Goal: Obtain resource: Download file/media

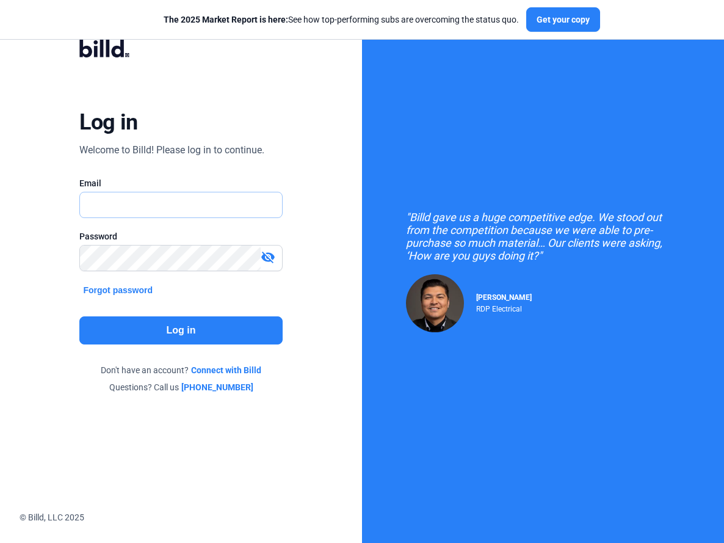
click at [206, 203] on input "text" at bounding box center [181, 204] width 202 height 25
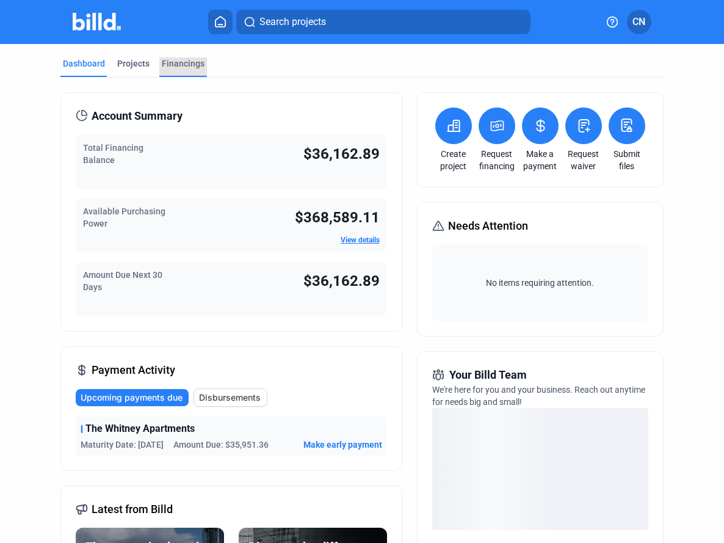
click at [176, 67] on div "Financings" at bounding box center [183, 63] width 43 height 12
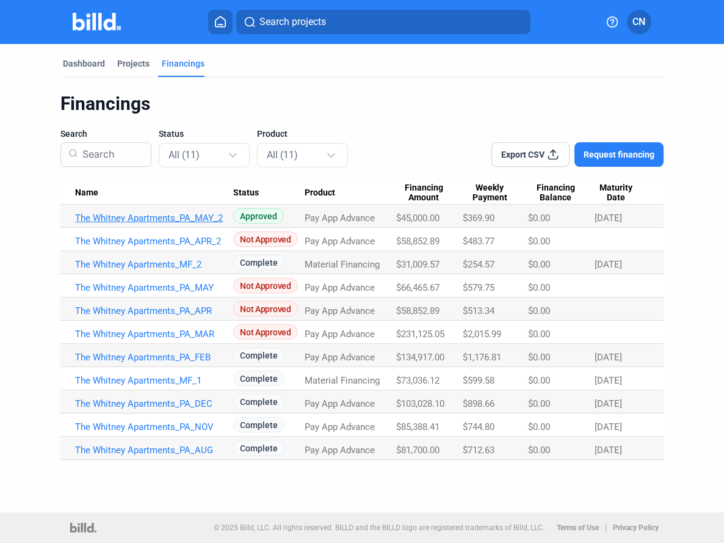
click at [170, 216] on link "The Whitney Apartments_PA_MAY_2" at bounding box center [154, 218] width 158 height 11
click at [140, 406] on link "The Whitney Apartments_PA_DEC" at bounding box center [154, 403] width 158 height 11
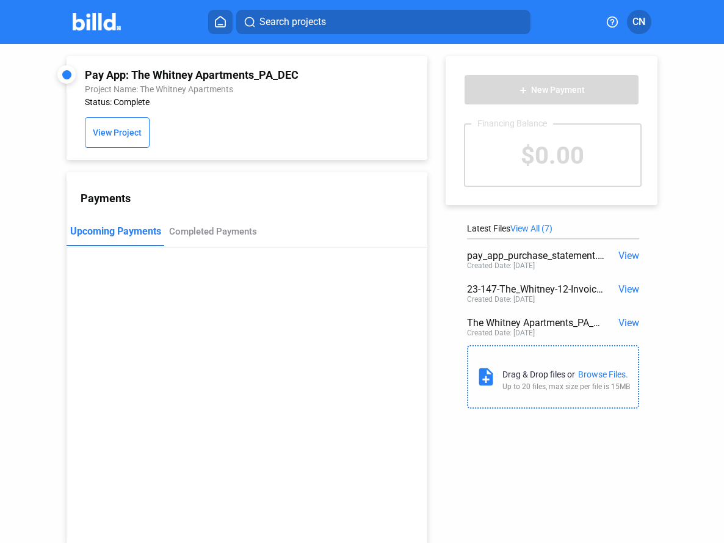
click at [545, 225] on span "View All (7)" at bounding box center [532, 229] width 42 height 10
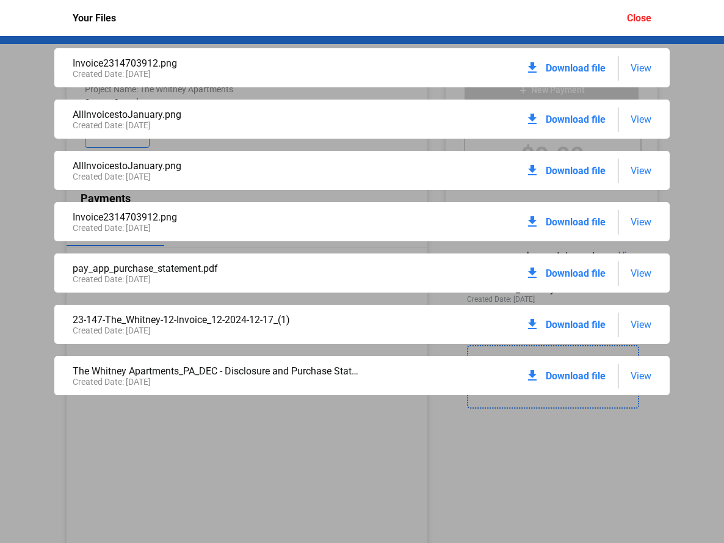
click at [647, 322] on span "View" at bounding box center [641, 325] width 21 height 12
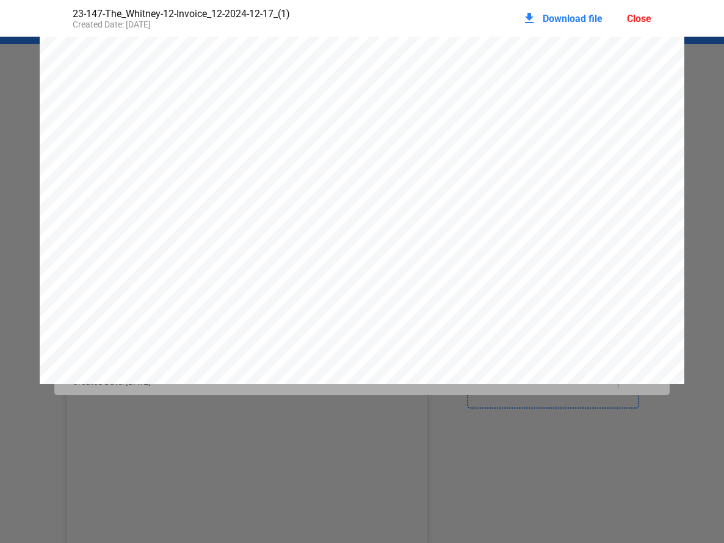
scroll to position [845, 0]
click at [643, 20] on div "Close" at bounding box center [639, 19] width 24 height 12
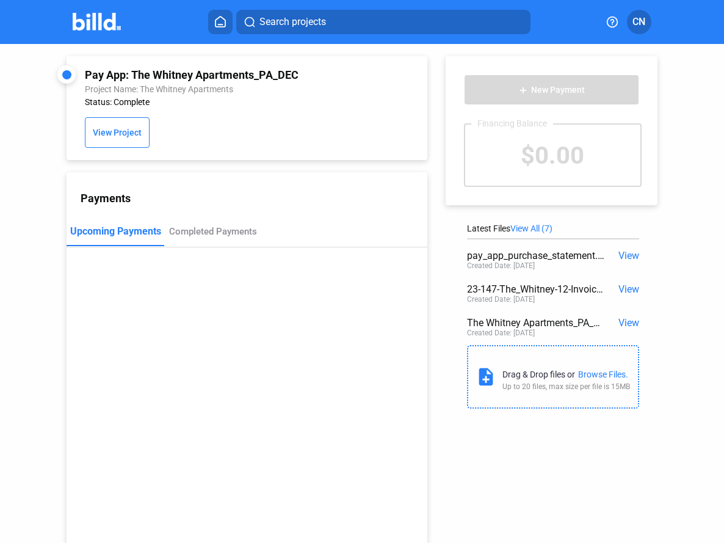
click at [528, 227] on span "View All (7)" at bounding box center [532, 229] width 42 height 10
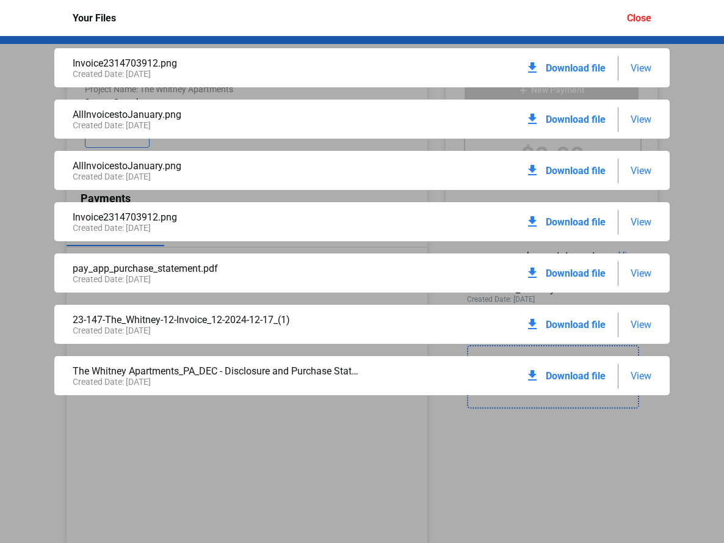
click at [637, 272] on span "View" at bounding box center [641, 274] width 21 height 12
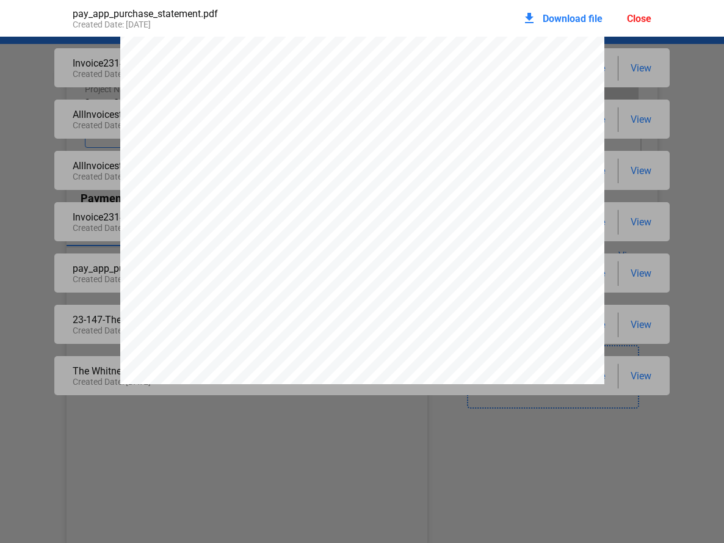
scroll to position [0, 0]
click at [640, 13] on div "Close" at bounding box center [639, 19] width 24 height 12
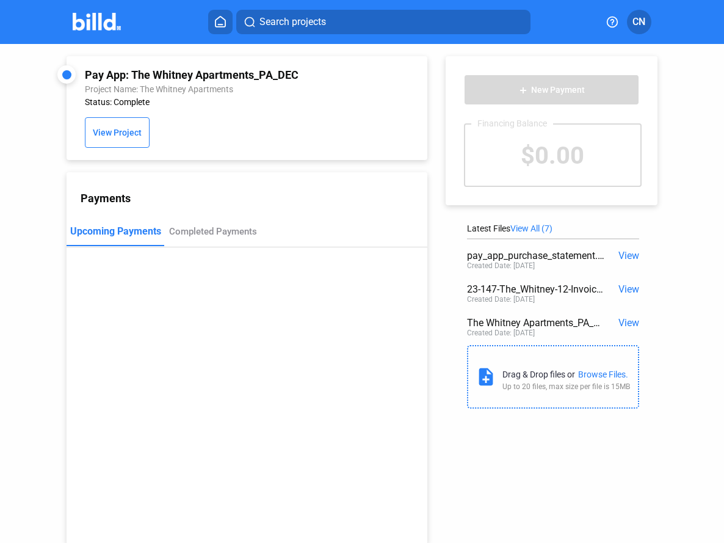
click at [542, 225] on span "View All (7)" at bounding box center [532, 229] width 42 height 10
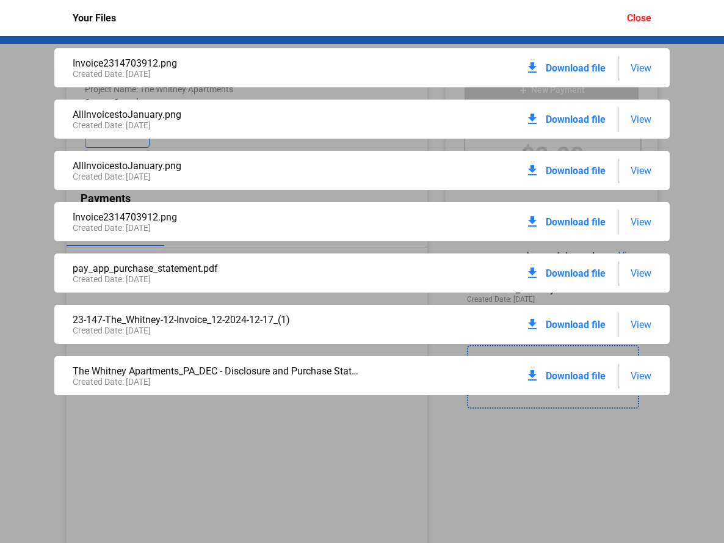
click at [640, 70] on span "View" at bounding box center [641, 68] width 21 height 12
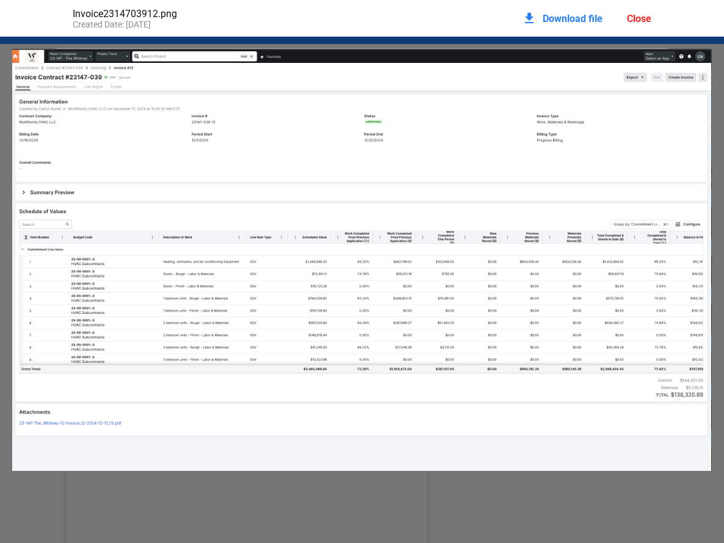
click at [636, 19] on div "Close" at bounding box center [639, 19] width 24 height 12
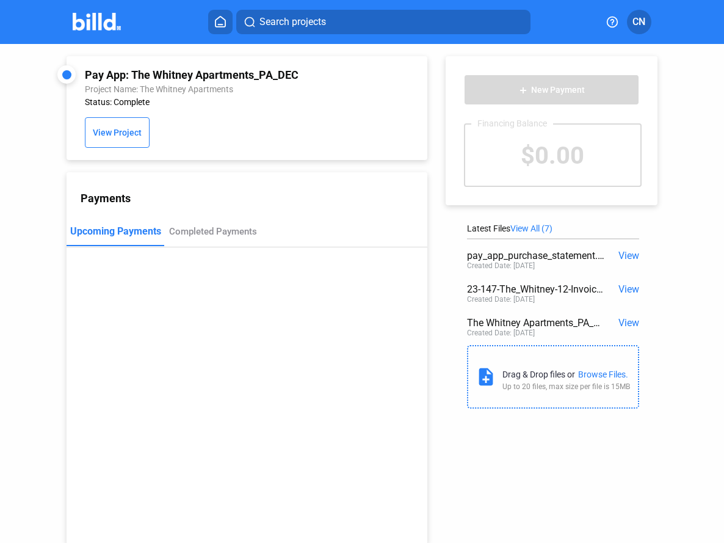
click at [549, 230] on span "View All (7)" at bounding box center [532, 229] width 42 height 10
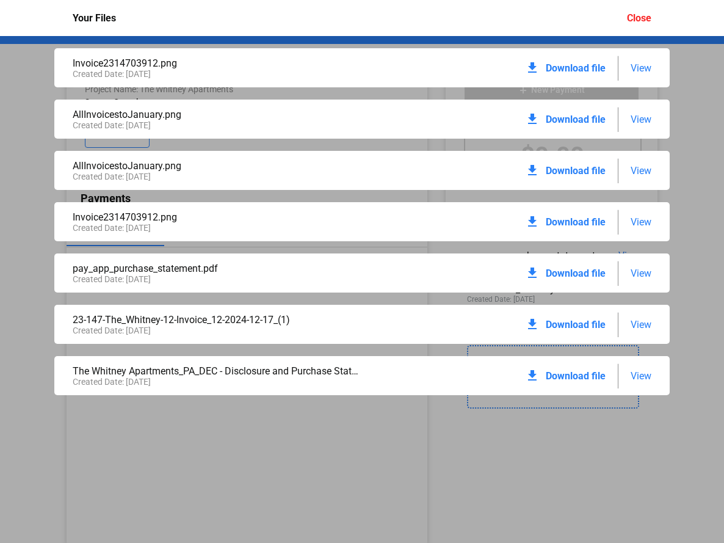
click at [640, 272] on span "View" at bounding box center [641, 274] width 21 height 12
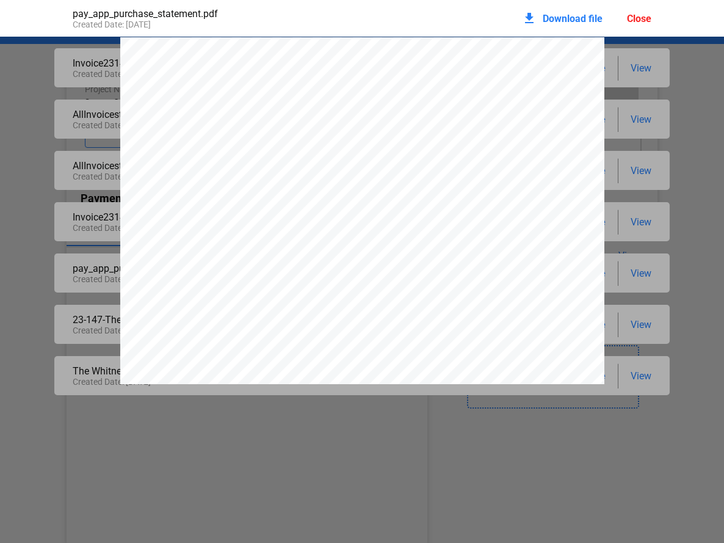
scroll to position [6, 0]
click at [641, 21] on div "Close" at bounding box center [639, 19] width 24 height 12
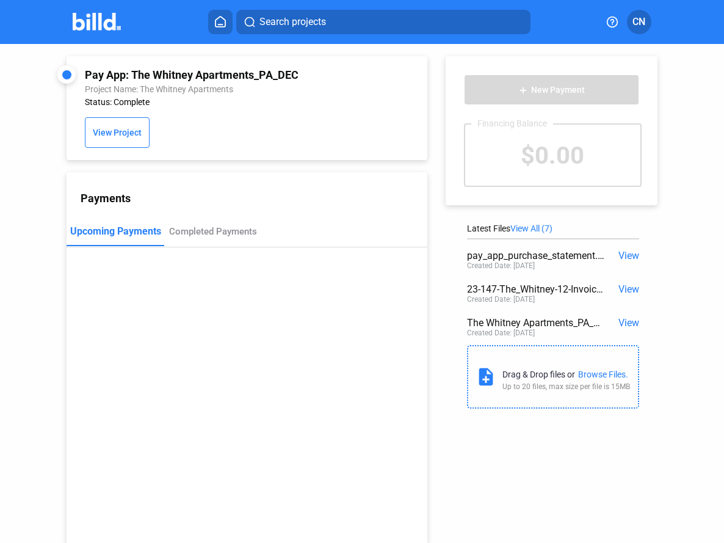
click at [545, 230] on span "View All (7)" at bounding box center [532, 229] width 42 height 10
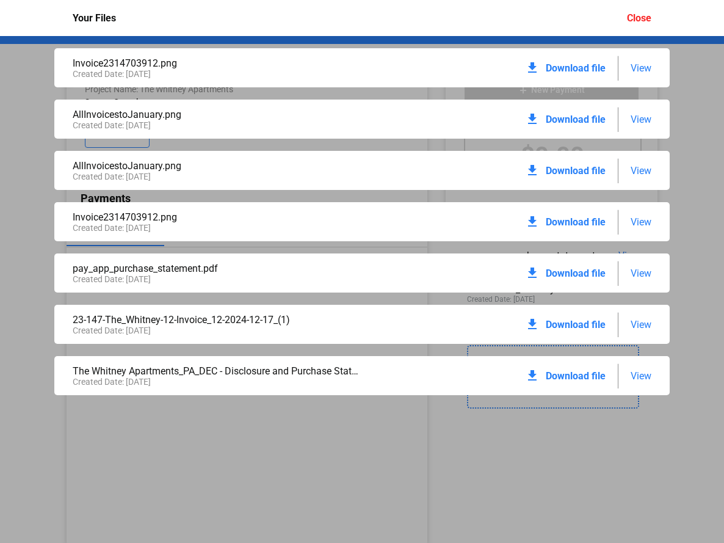
click at [643, 372] on span "View" at bounding box center [641, 376] width 21 height 12
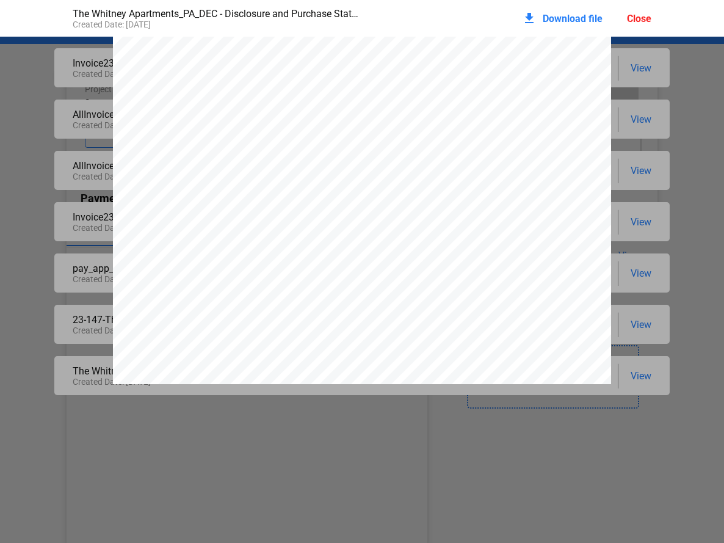
scroll to position [0, 0]
click at [643, 16] on div "Close" at bounding box center [639, 19] width 24 height 12
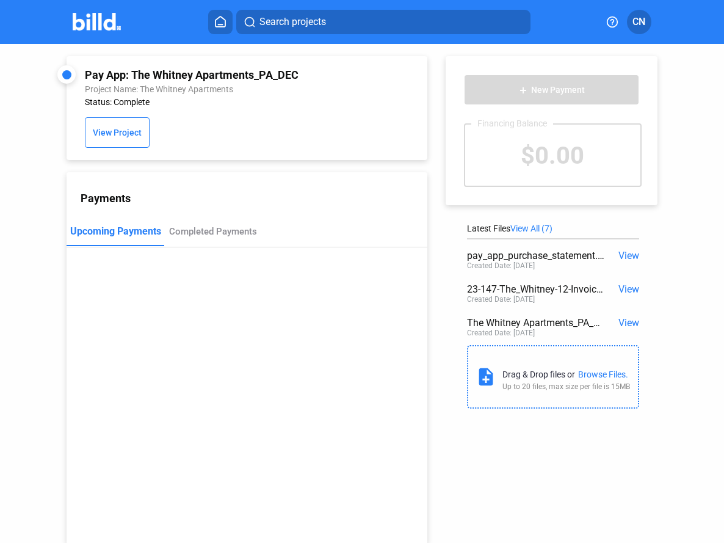
click at [536, 222] on div "add New Payment Financing Balance $0.00 Latest Files View All (7) pay_app_purch…" at bounding box center [558, 229] width 261 height 371
click at [539, 227] on span "View All (7)" at bounding box center [532, 229] width 42 height 10
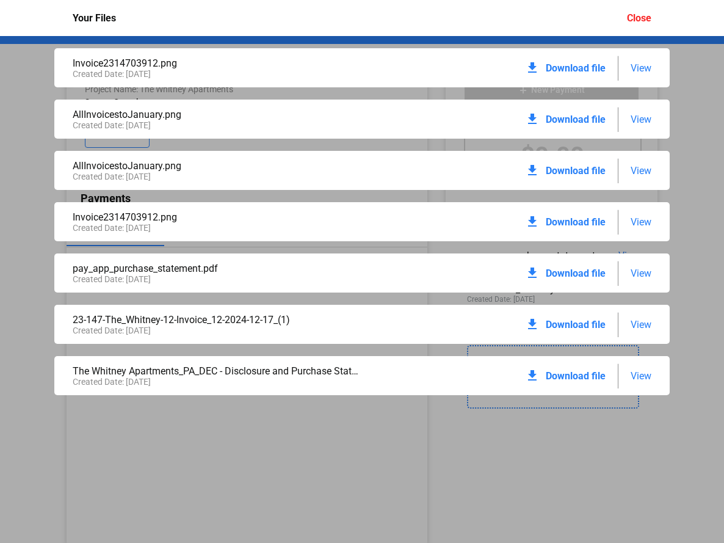
click at [575, 374] on span "Download file" at bounding box center [576, 376] width 60 height 12
click at [650, 20] on div "Close" at bounding box center [639, 18] width 24 height 12
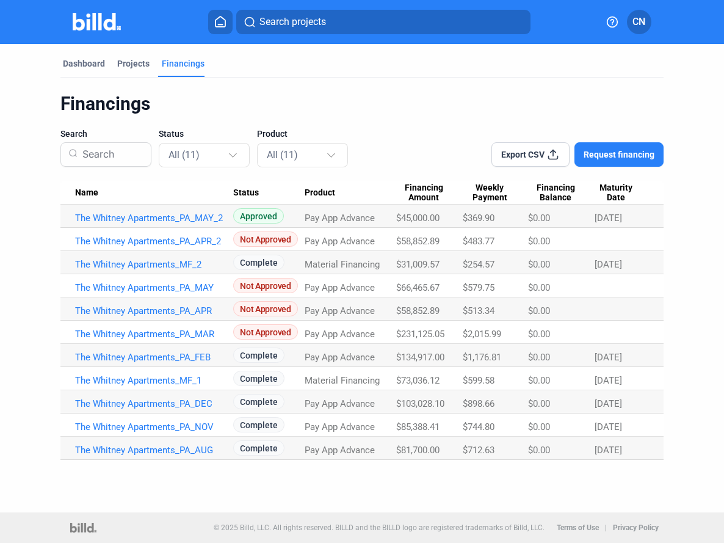
click at [409, 332] on span "$231,125.05" at bounding box center [420, 334] width 48 height 11
click at [183, 381] on link "The Whitney Apartments_MF_1" at bounding box center [154, 380] width 158 height 11
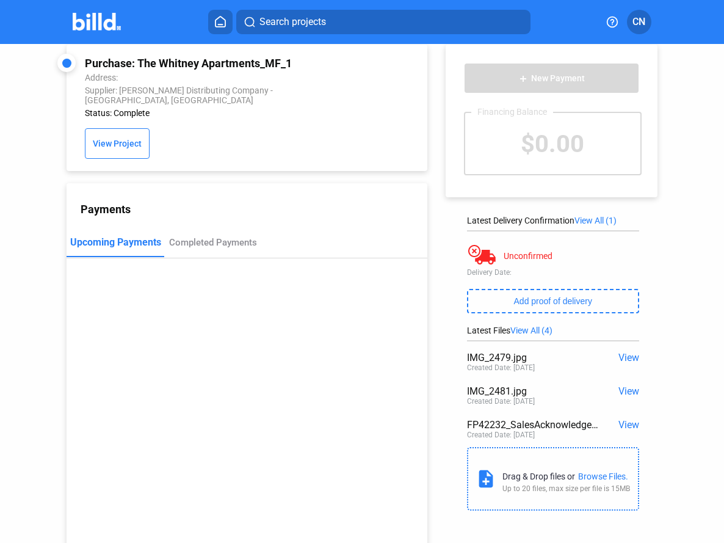
scroll to position [45, 0]
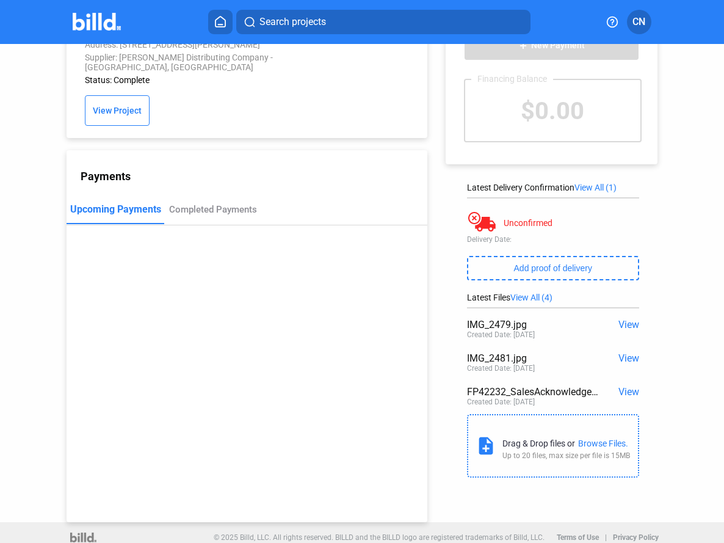
click at [531, 297] on span "View All (4)" at bounding box center [532, 298] width 42 height 10
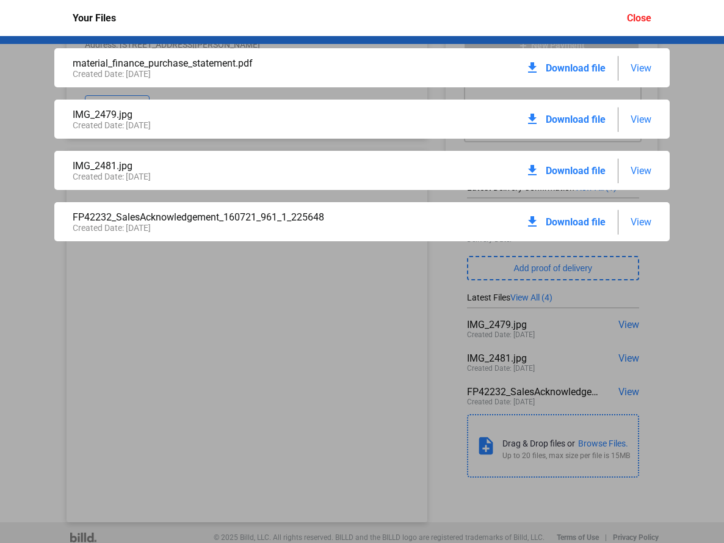
click at [637, 65] on span "View" at bounding box center [641, 68] width 21 height 12
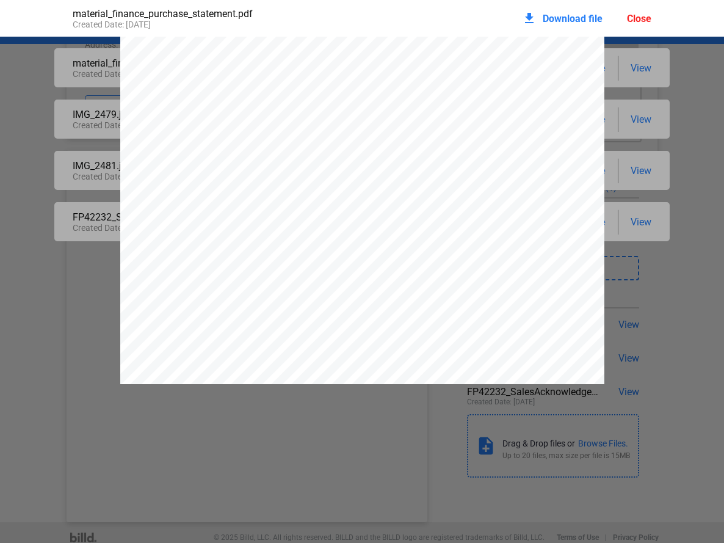
scroll to position [1473, 0]
click at [641, 12] on div "download Download file Close" at bounding box center [586, 18] width 129 height 27
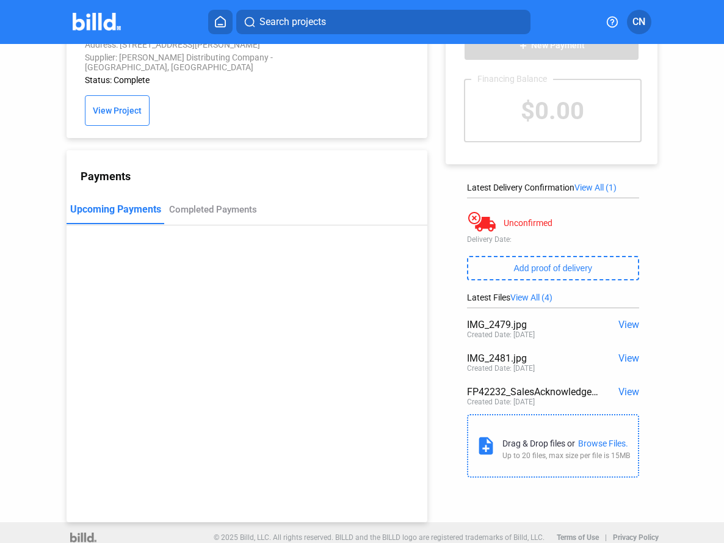
click at [604, 188] on span "View All (1)" at bounding box center [596, 188] width 42 height 10
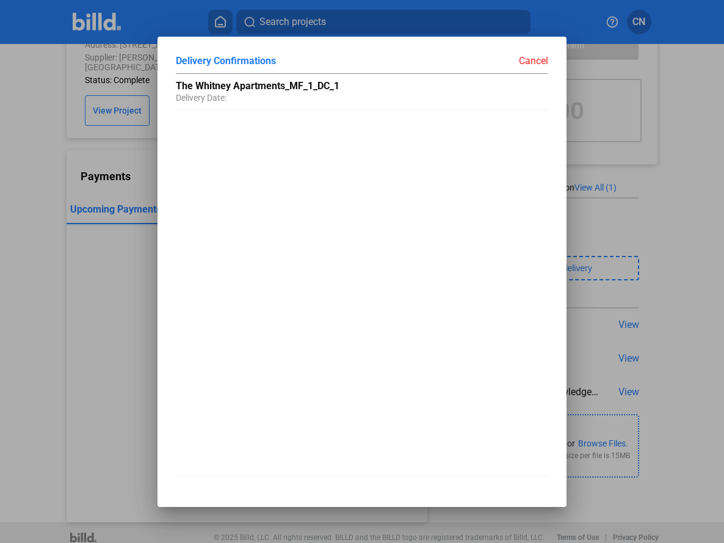
click at [536, 55] on div "Cancel" at bounding box center [455, 61] width 186 height 12
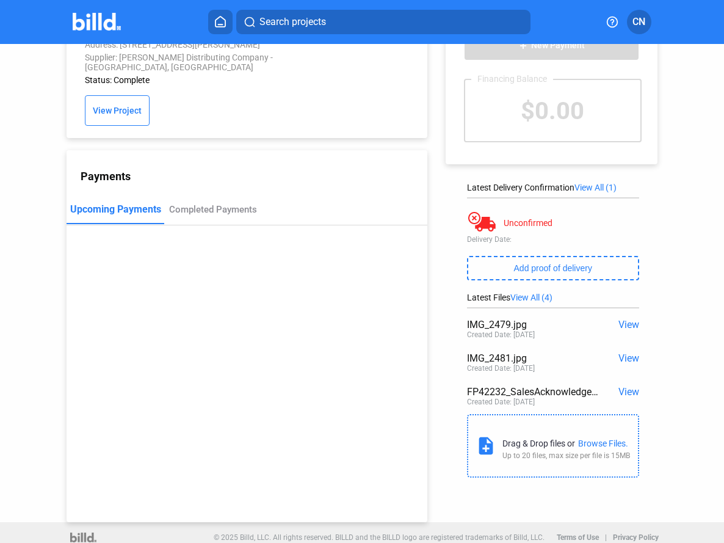
click at [545, 298] on span "View All (4)" at bounding box center [532, 298] width 42 height 10
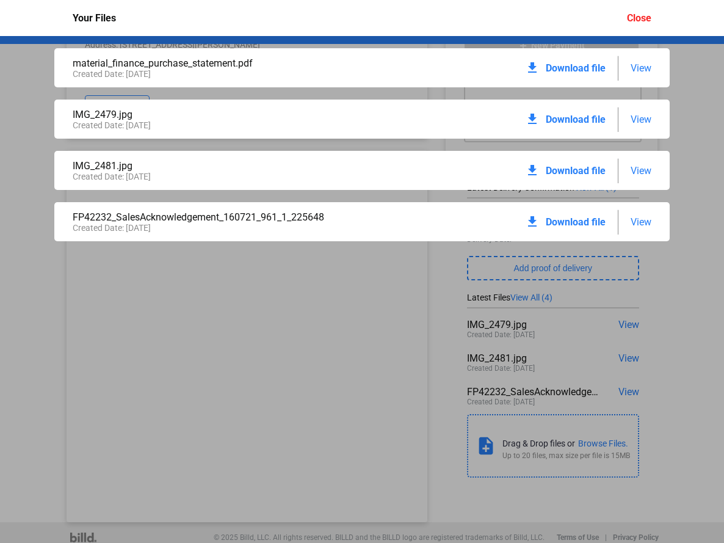
click at [637, 227] on span "View" at bounding box center [641, 222] width 21 height 12
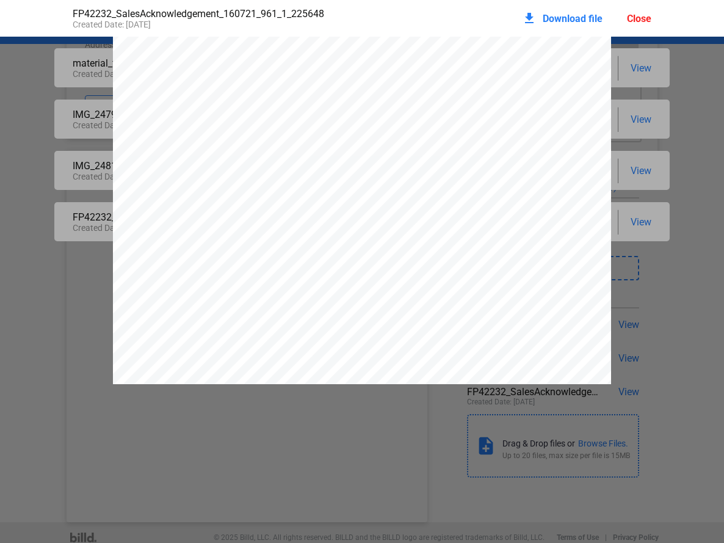
scroll to position [309, 0]
click at [638, 23] on div "Close" at bounding box center [639, 19] width 24 height 12
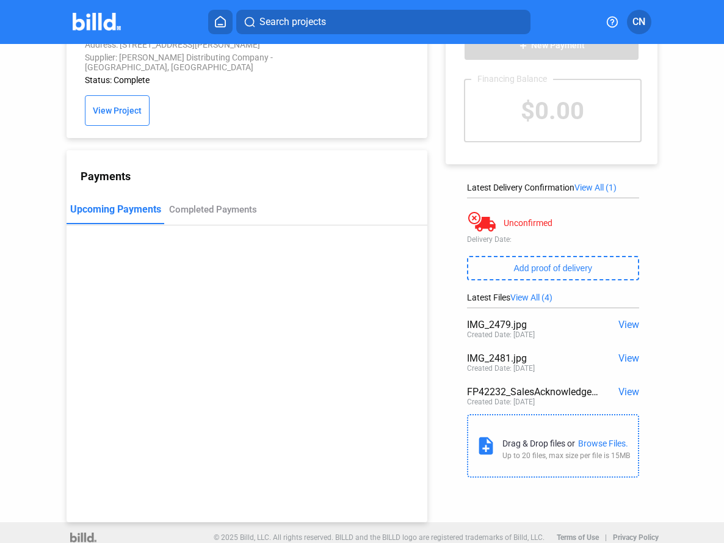
click at [530, 297] on span "View All (4)" at bounding box center [532, 298] width 42 height 10
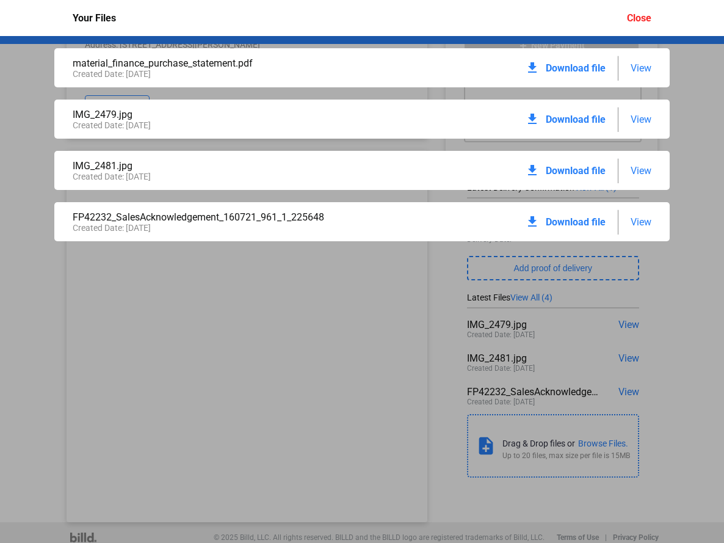
click at [641, 68] on span "View" at bounding box center [641, 68] width 21 height 12
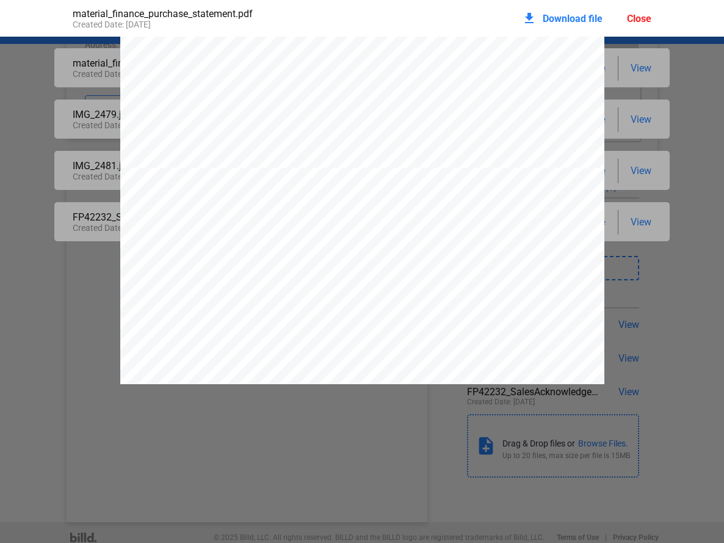
scroll to position [0, 0]
click at [580, 15] on span "Download file" at bounding box center [573, 19] width 60 height 12
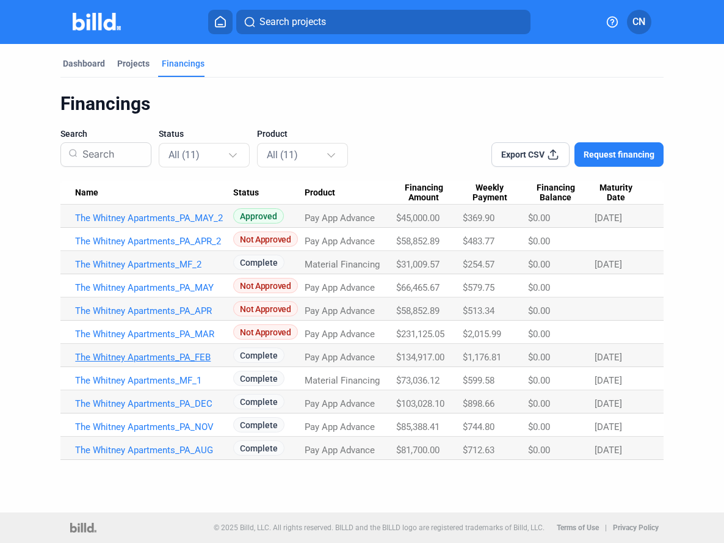
click at [199, 356] on link "The Whitney Apartments_PA_FEB" at bounding box center [154, 357] width 158 height 11
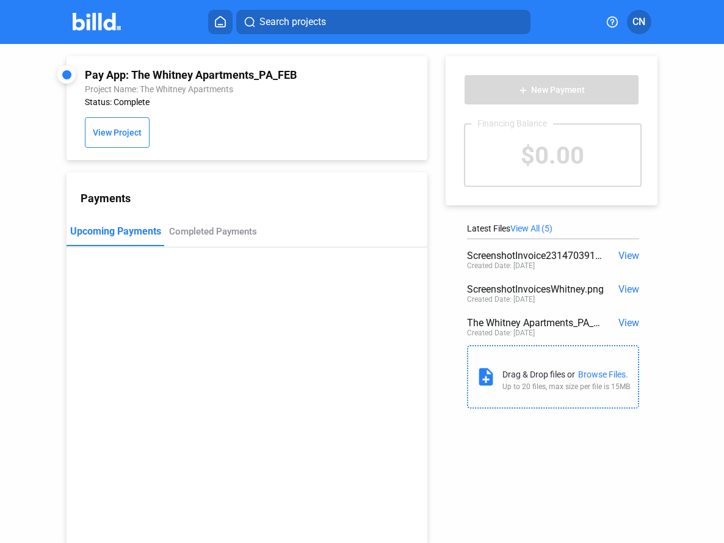
click at [539, 227] on span "View All (5)" at bounding box center [532, 229] width 42 height 10
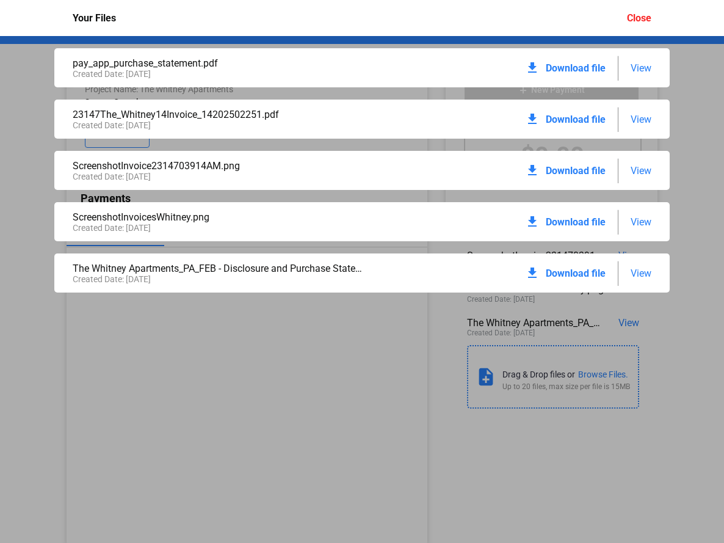
click at [638, 270] on span "View" at bounding box center [641, 274] width 21 height 12
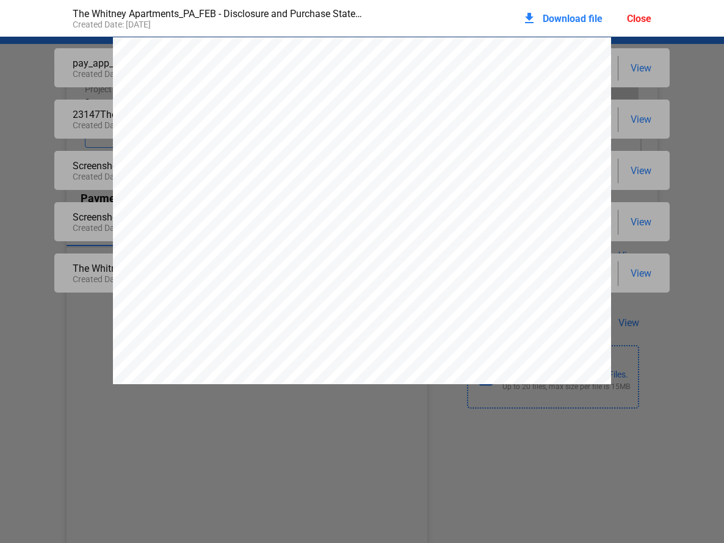
scroll to position [6, 0]
click at [543, 13] on span "Download file" at bounding box center [573, 19] width 60 height 12
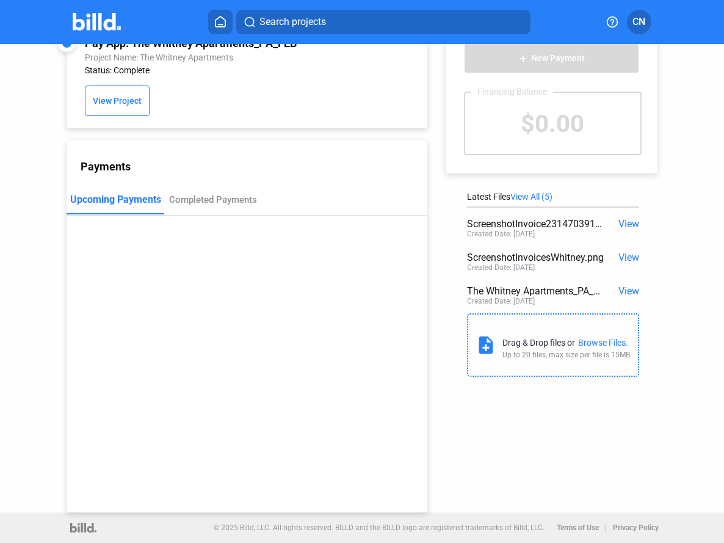
scroll to position [0, 0]
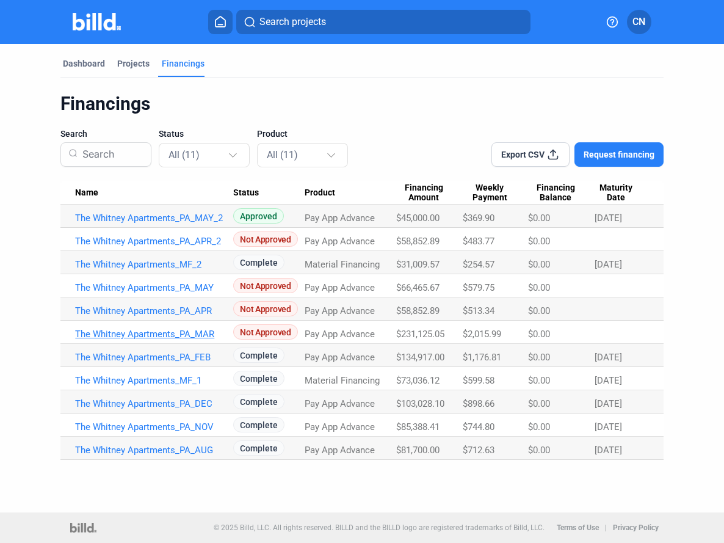
click at [209, 337] on link "The Whitney Apartments_PA_MAR" at bounding box center [154, 334] width 158 height 11
click at [188, 263] on link "The Whitney Apartments_MF_2" at bounding box center [154, 264] width 158 height 11
click at [158, 260] on link "The Whitney Apartments_MF_2" at bounding box center [154, 264] width 158 height 11
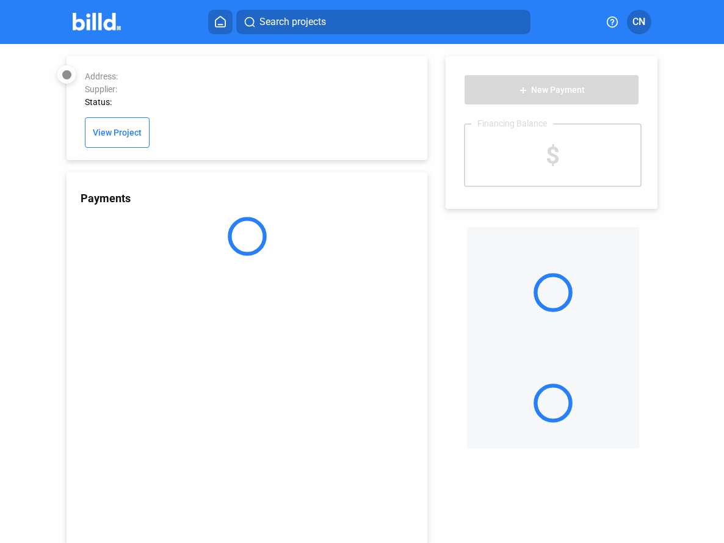
click at [158, 260] on div "Payments" at bounding box center [247, 358] width 360 height 372
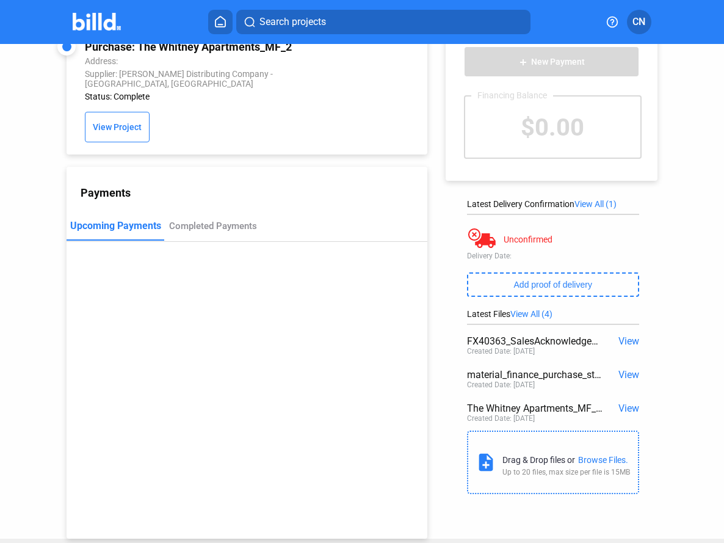
scroll to position [45, 0]
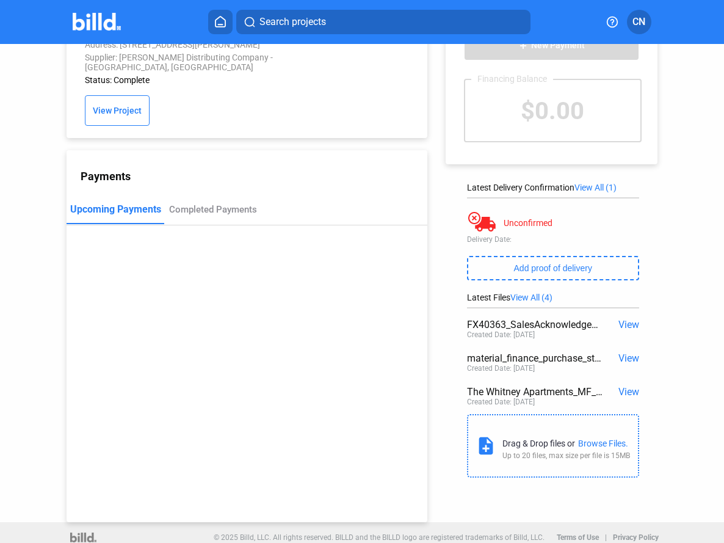
click at [541, 299] on span "View All (4)" at bounding box center [532, 298] width 42 height 10
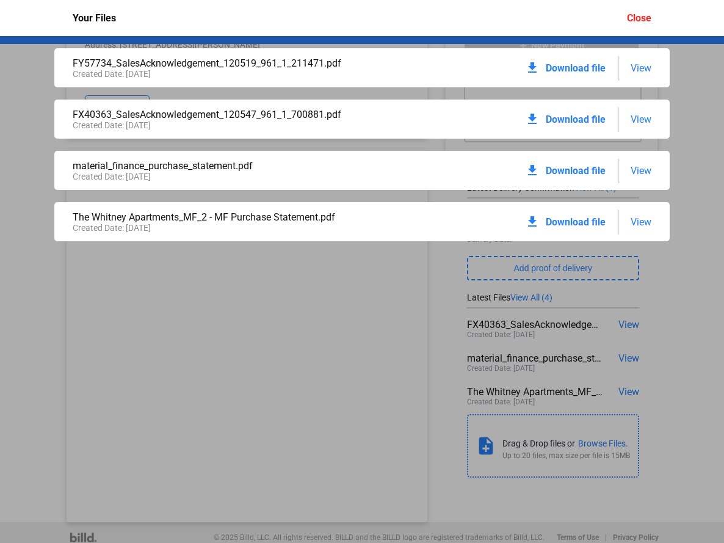
click at [636, 222] on span "View" at bounding box center [641, 222] width 21 height 12
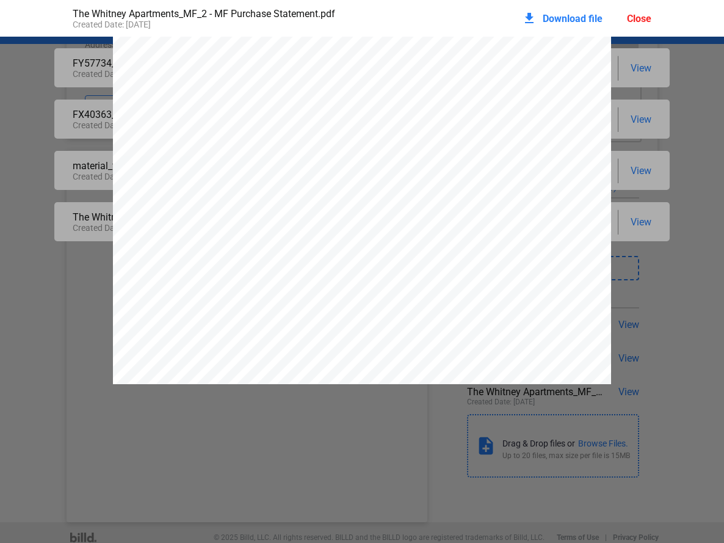
scroll to position [0, 0]
click at [574, 16] on span "Download file" at bounding box center [573, 19] width 60 height 12
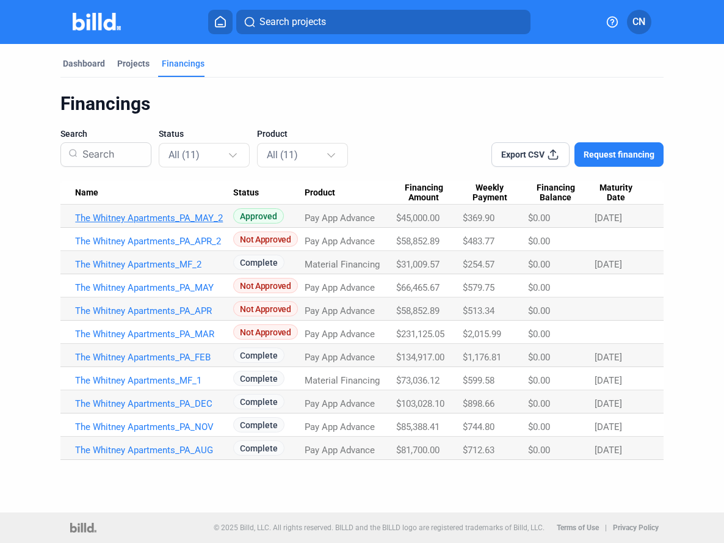
click at [186, 217] on link "The Whitney Apartments_PA_MAY_2" at bounding box center [154, 218] width 158 height 11
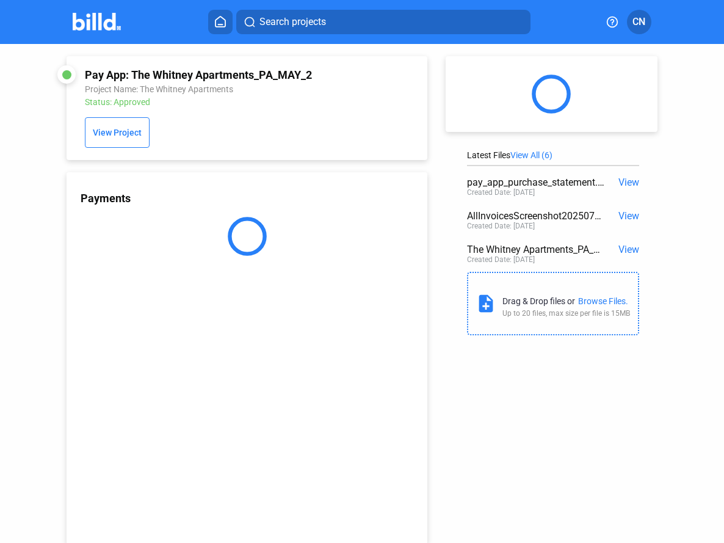
click at [540, 153] on span "View All (6)" at bounding box center [532, 155] width 42 height 10
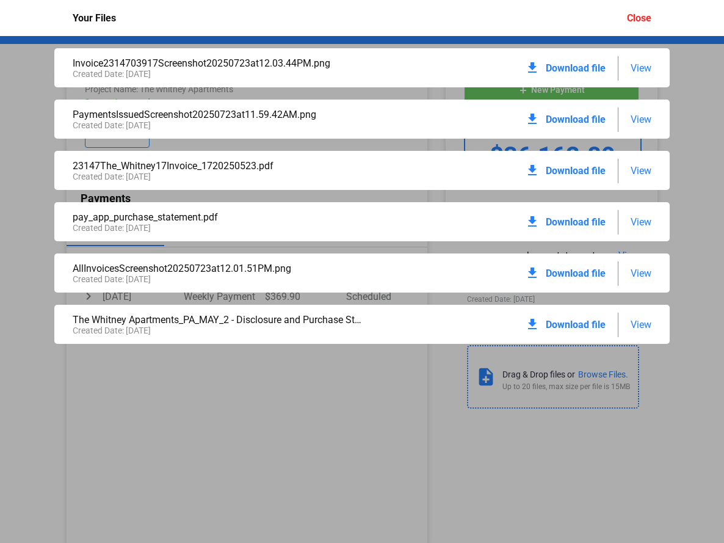
click at [584, 323] on span "Download file" at bounding box center [576, 325] width 60 height 12
